Goal: Task Accomplishment & Management: Manage account settings

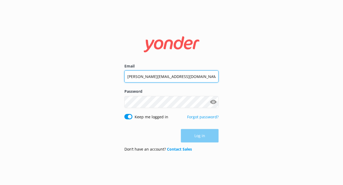
click at [171, 80] on input "[PERSON_NAME][EMAIL_ADDRESS][DOMAIN_NAME]" at bounding box center [171, 77] width 94 height 12
click at [171, 80] on input "steffany@incadventures.com" at bounding box center [171, 76] width 94 height 12
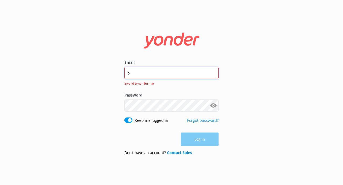
type input "brenda@incadventures.com"
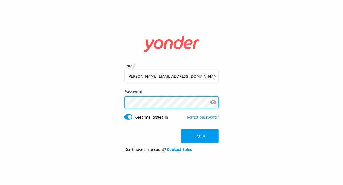
click button "Log in" at bounding box center [200, 135] width 38 height 13
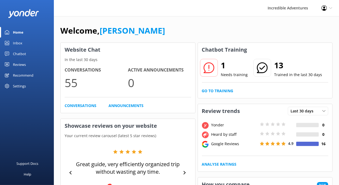
click at [20, 41] on div "Inbox" at bounding box center [17, 43] width 9 height 11
